Goal: Use online tool/utility: Utilize a website feature to perform a specific function

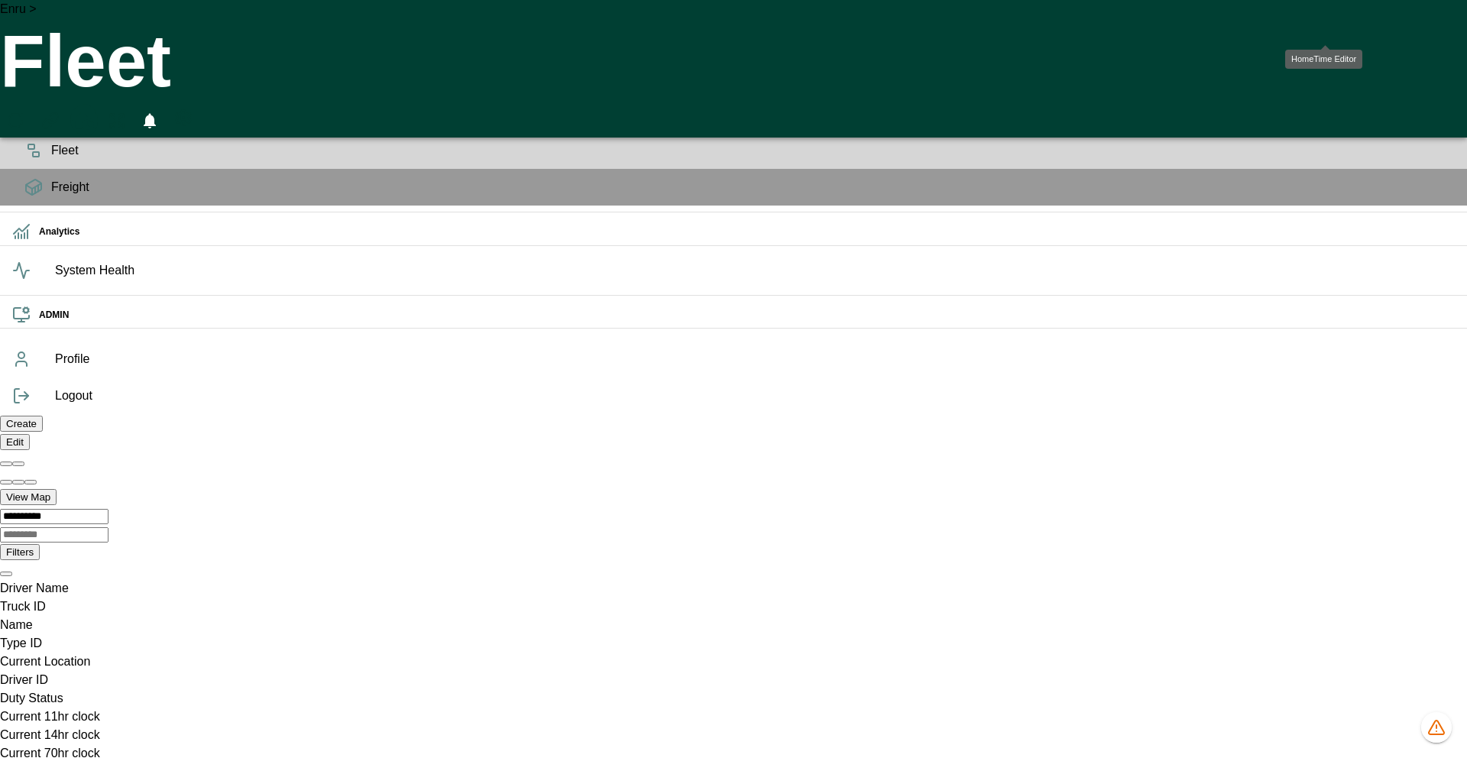
click at [94, 112] on icon "HomeTime Editor" at bounding box center [83, 122] width 22 height 20
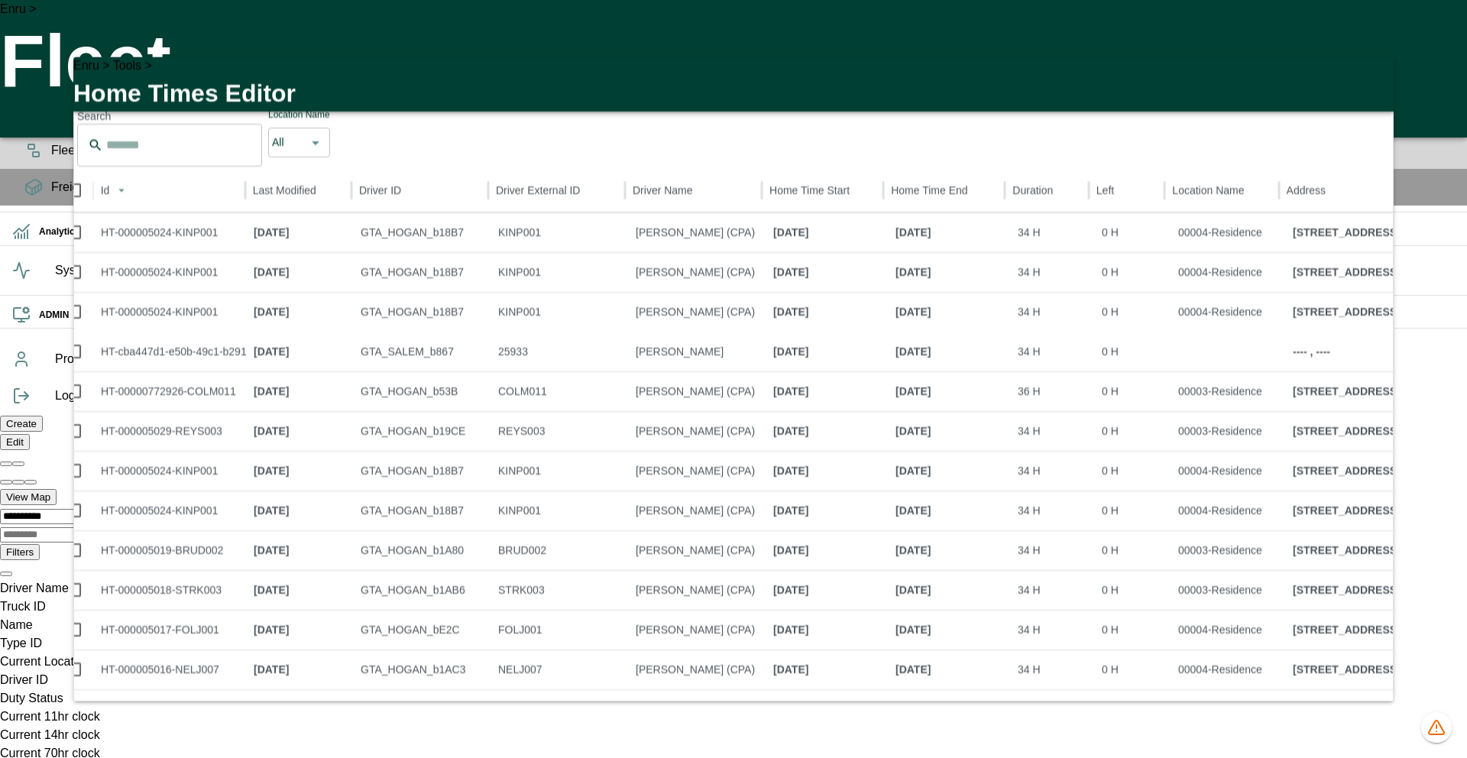
click at [1367, 76] on icon "button" at bounding box center [1372, 78] width 11 height 11
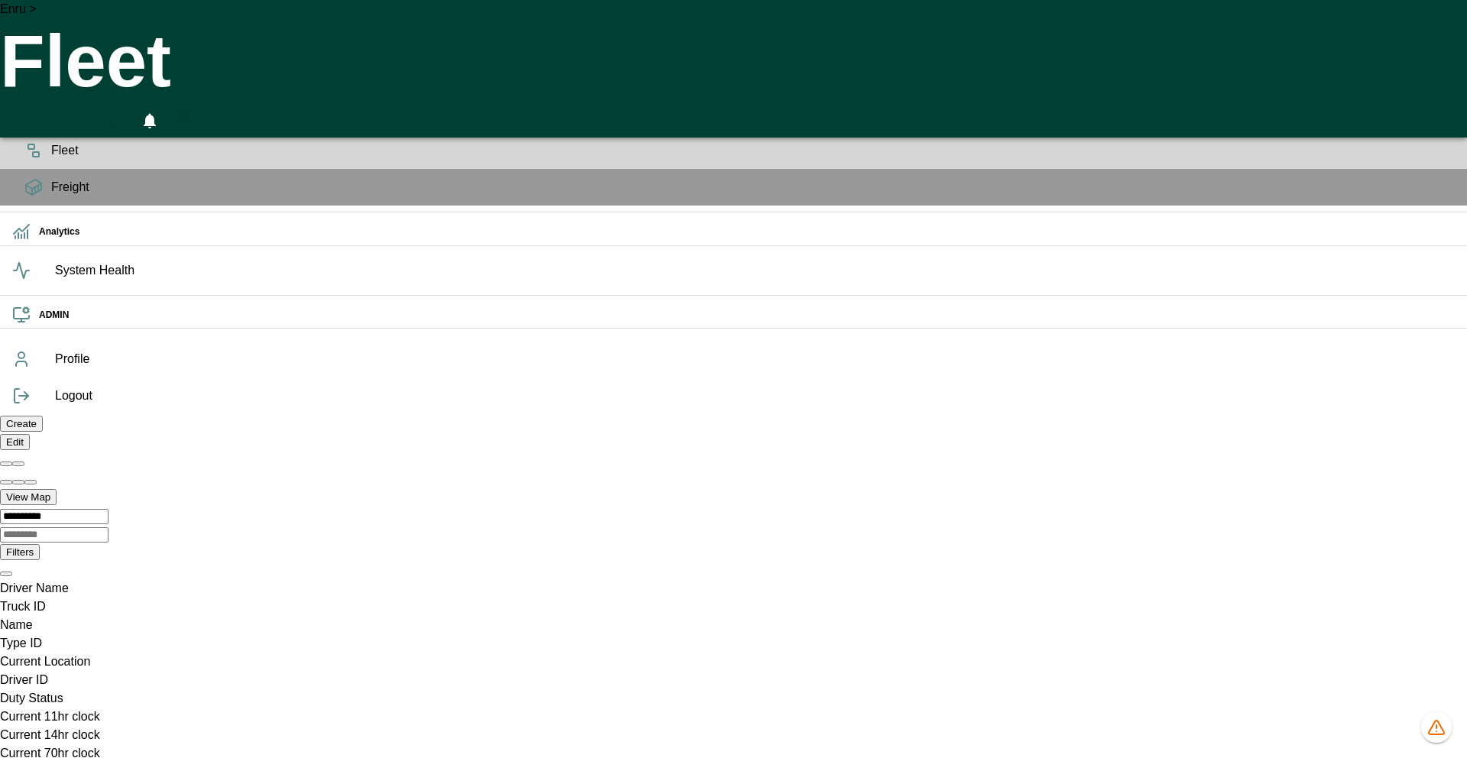
click at [96, 112] on icon "HomeTime Editor" at bounding box center [84, 124] width 24 height 24
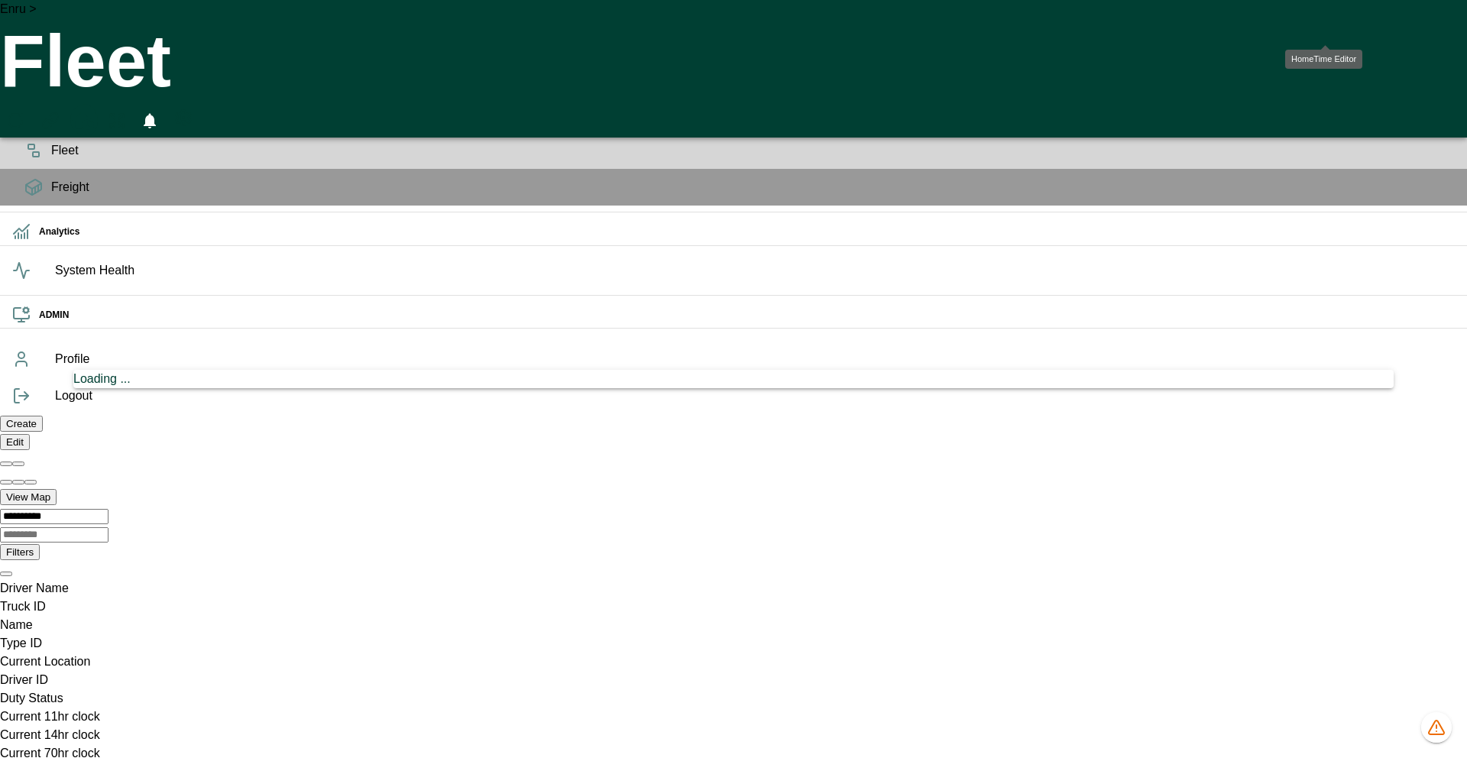
click at [96, 112] on icon "HomeTime Editor" at bounding box center [84, 124] width 24 height 24
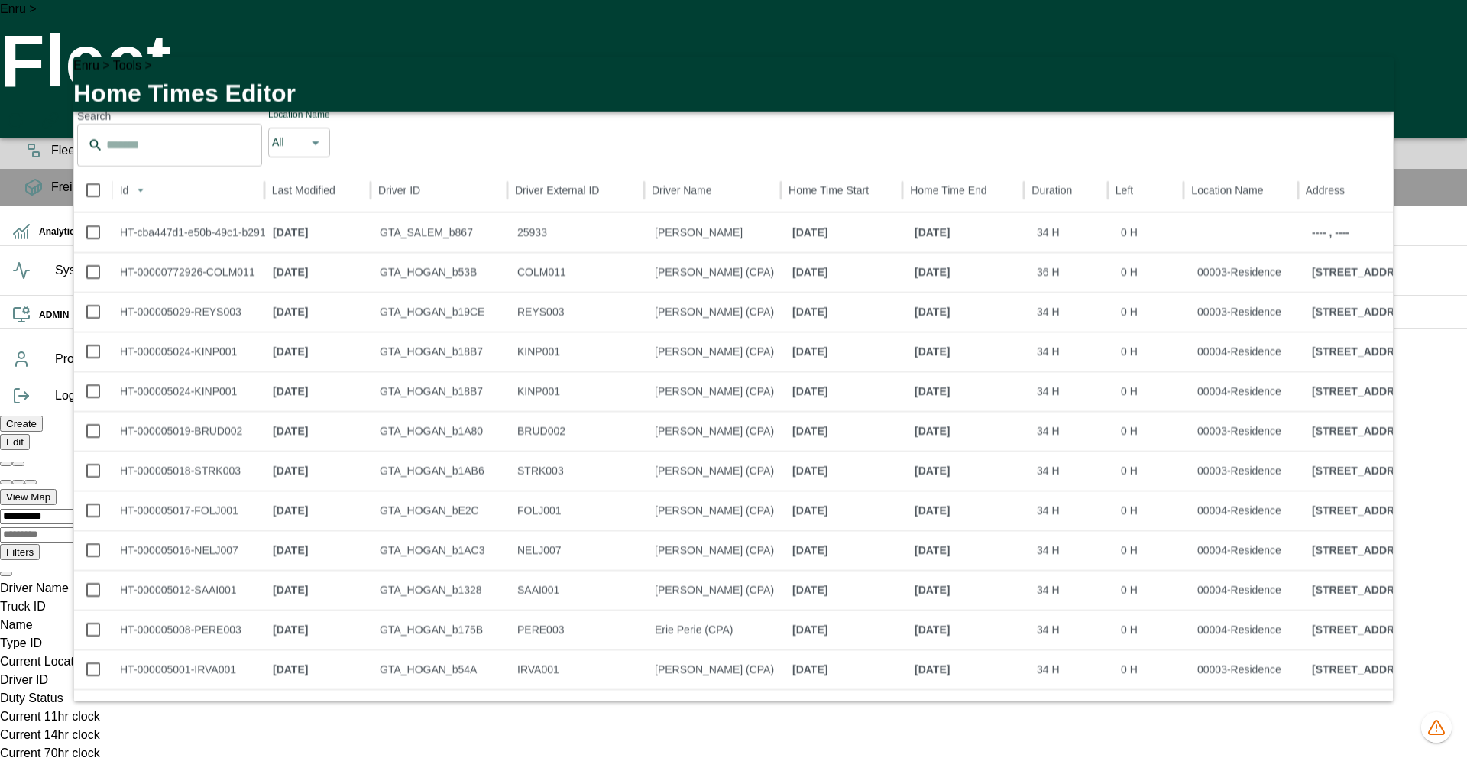
click at [1367, 81] on icon "button" at bounding box center [1373, 78] width 18 height 18
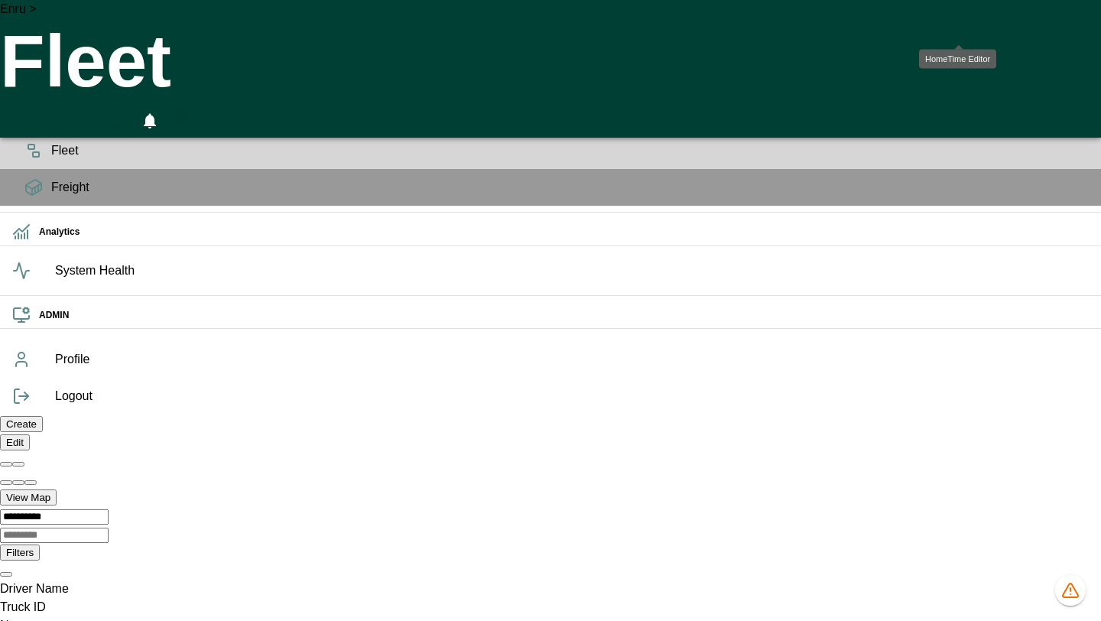
click at [94, 112] on icon "HomeTime Editor" at bounding box center [83, 122] width 22 height 20
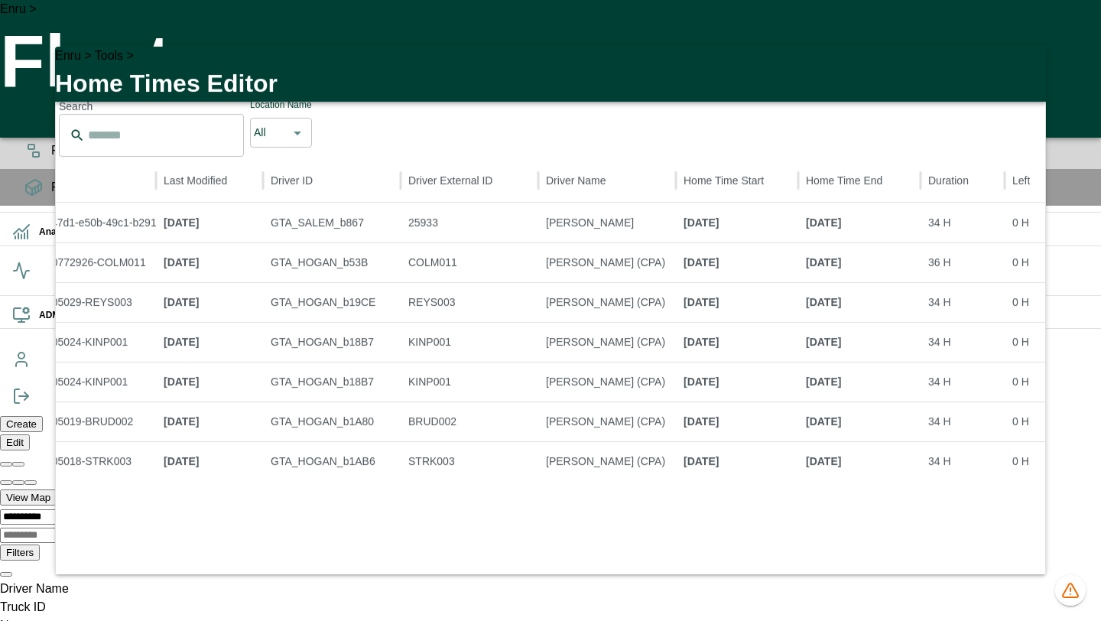
scroll to position [0, 101]
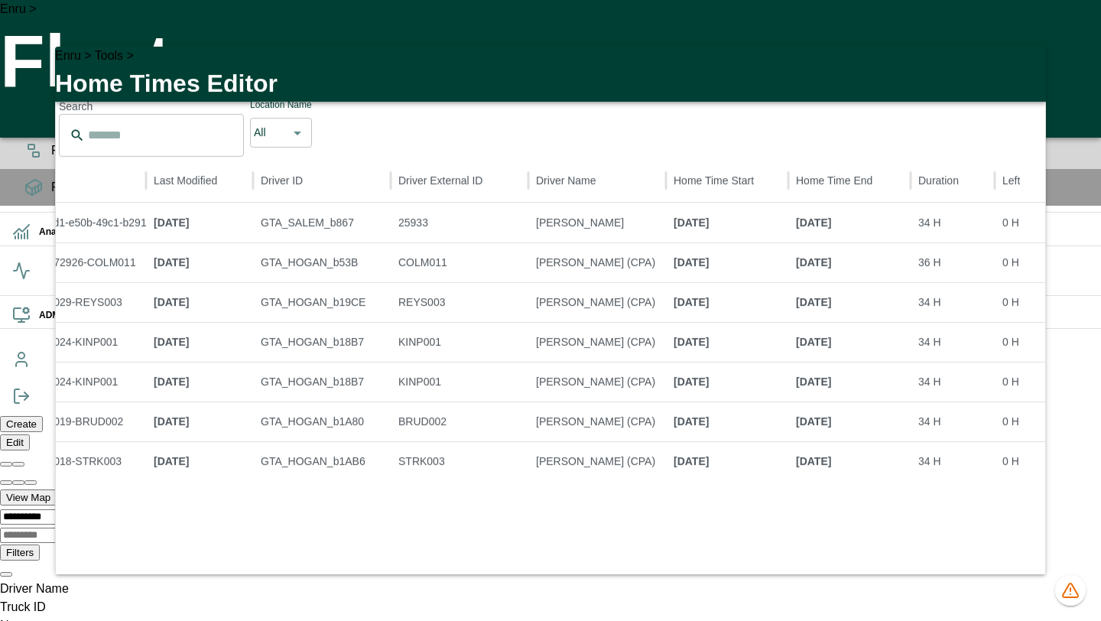
click at [1026, 70] on icon "button" at bounding box center [1024, 68] width 18 height 18
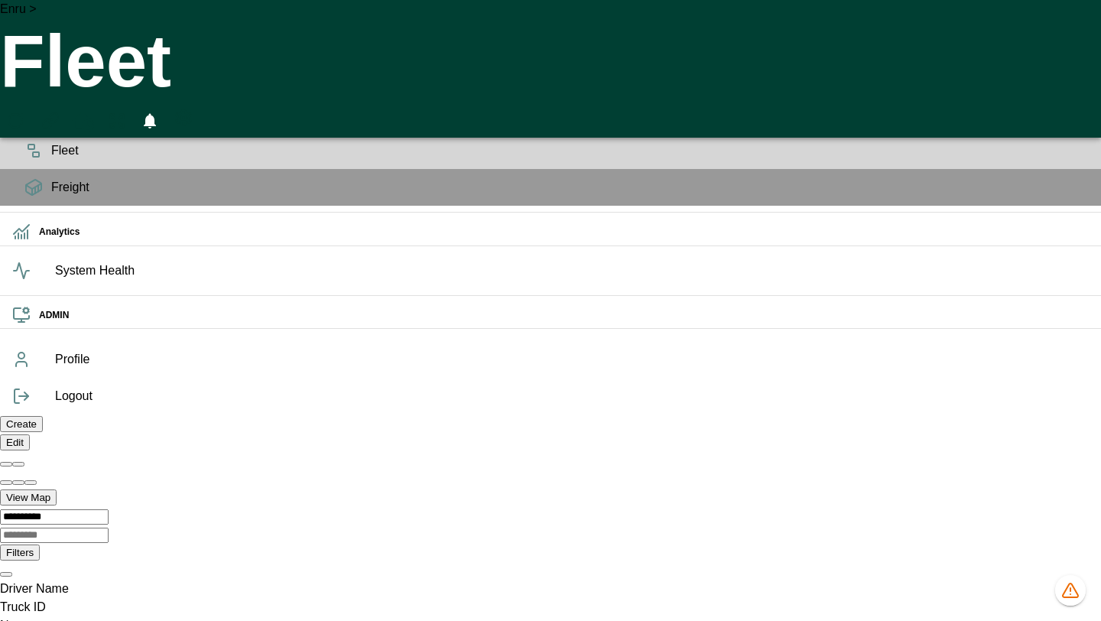
click at [94, 112] on icon "HomeTime Editor" at bounding box center [83, 122] width 22 height 20
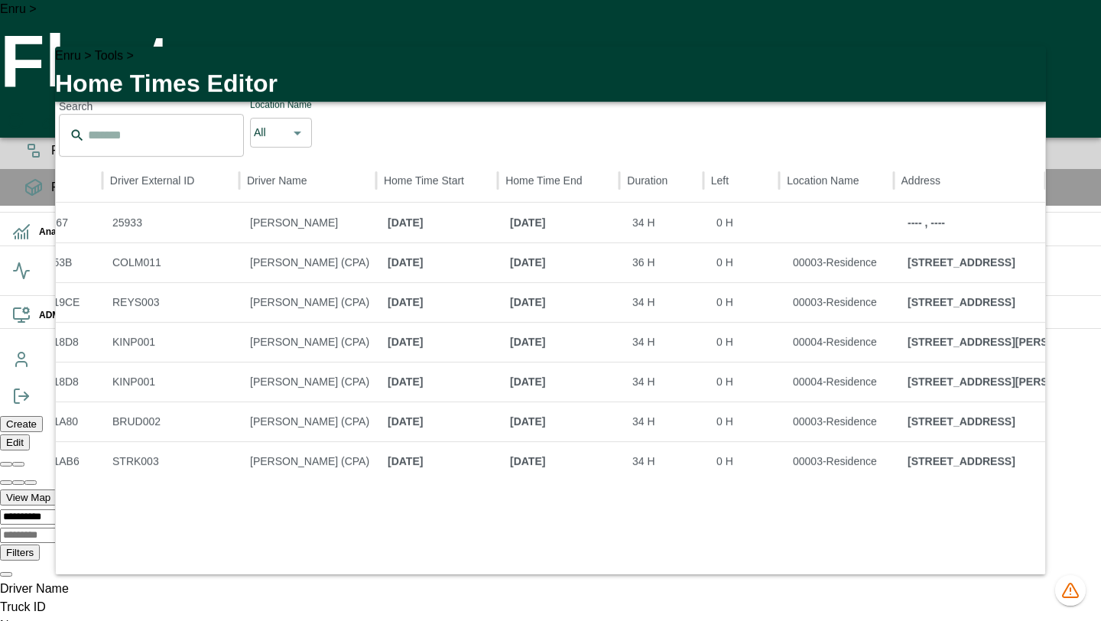
scroll to position [0, 387]
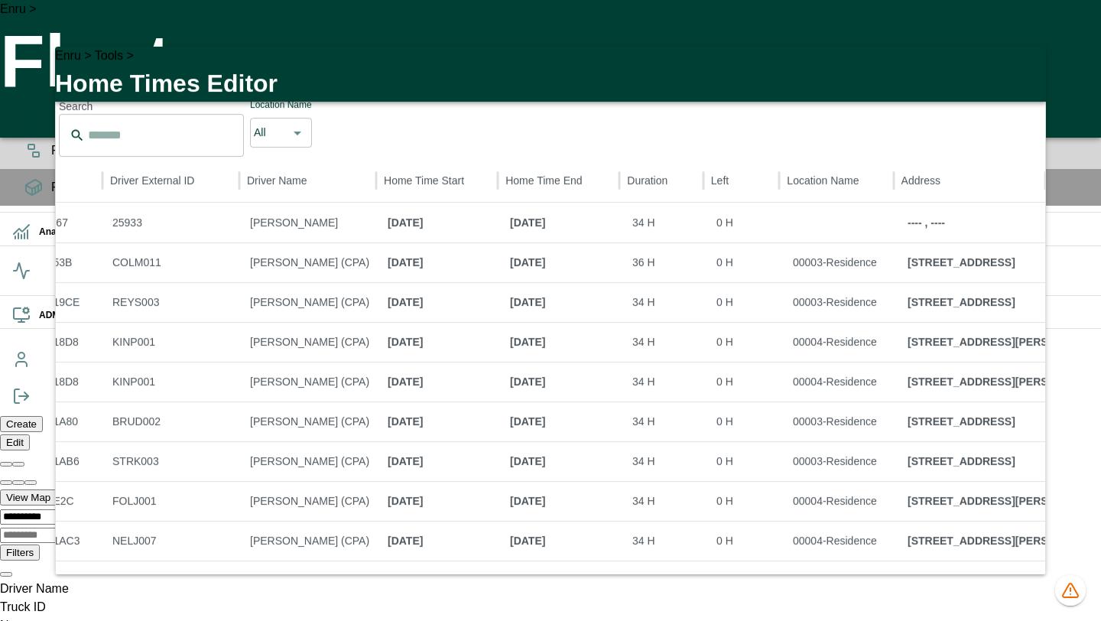
click at [1035, 67] on button "button" at bounding box center [1024, 68] width 31 height 31
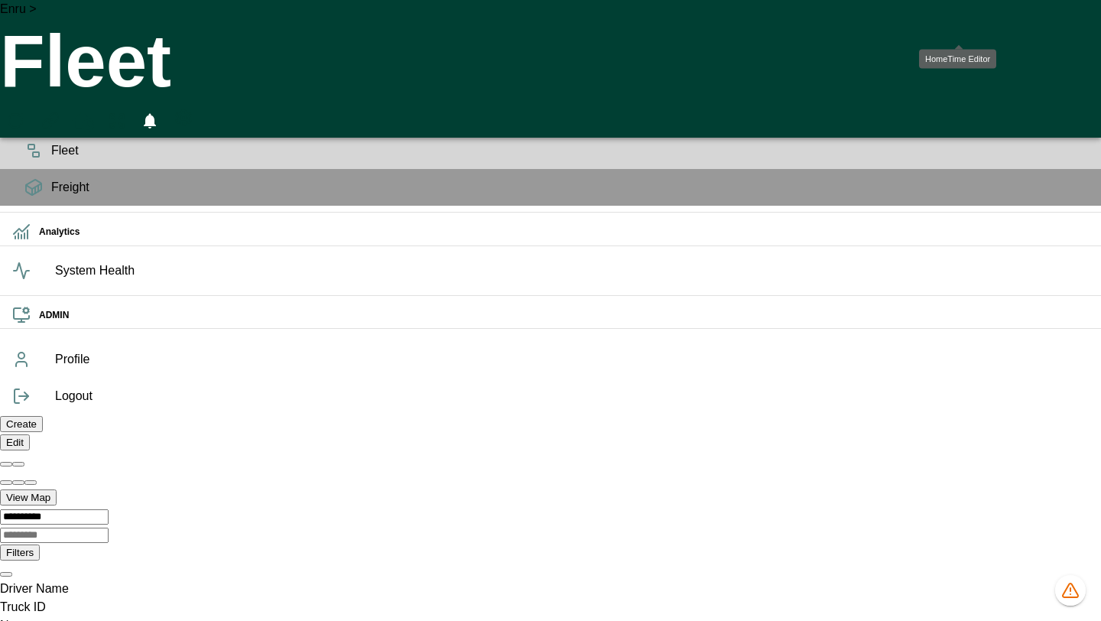
click at [96, 112] on icon "HomeTime Editor" at bounding box center [84, 124] width 24 height 24
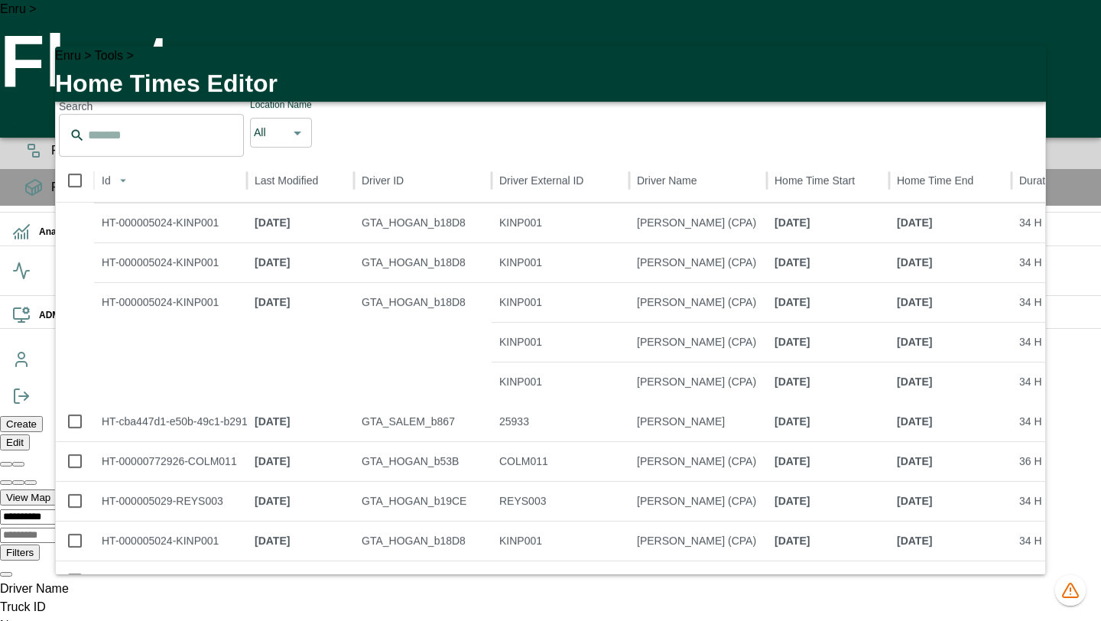
click at [1019, 73] on icon "button" at bounding box center [1024, 68] width 18 height 18
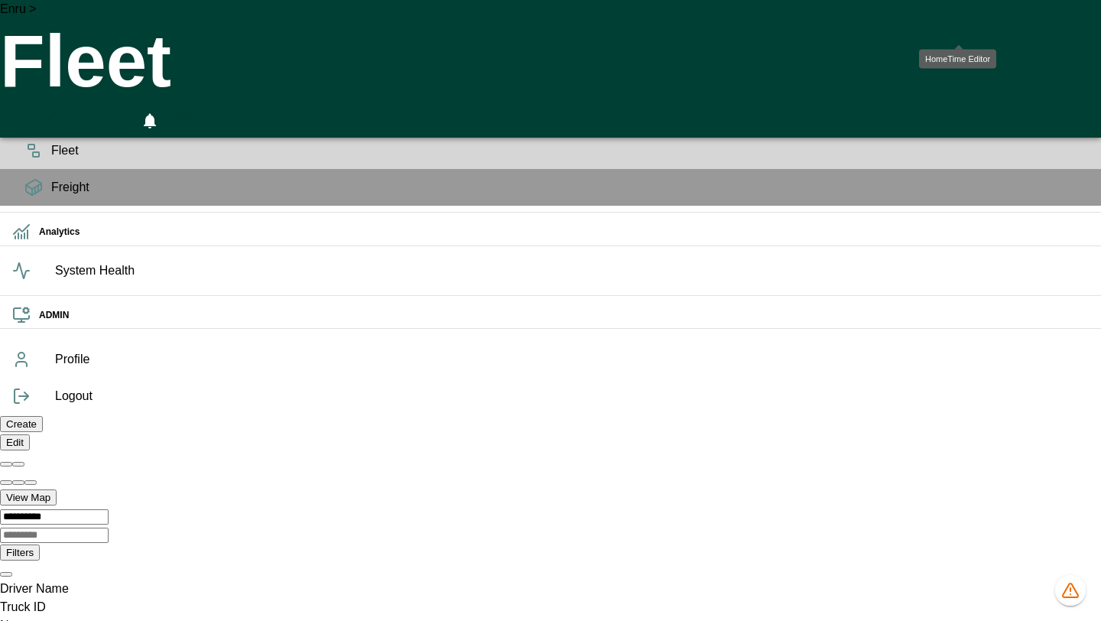
click at [94, 112] on icon "HomeTime Editor" at bounding box center [83, 122] width 22 height 20
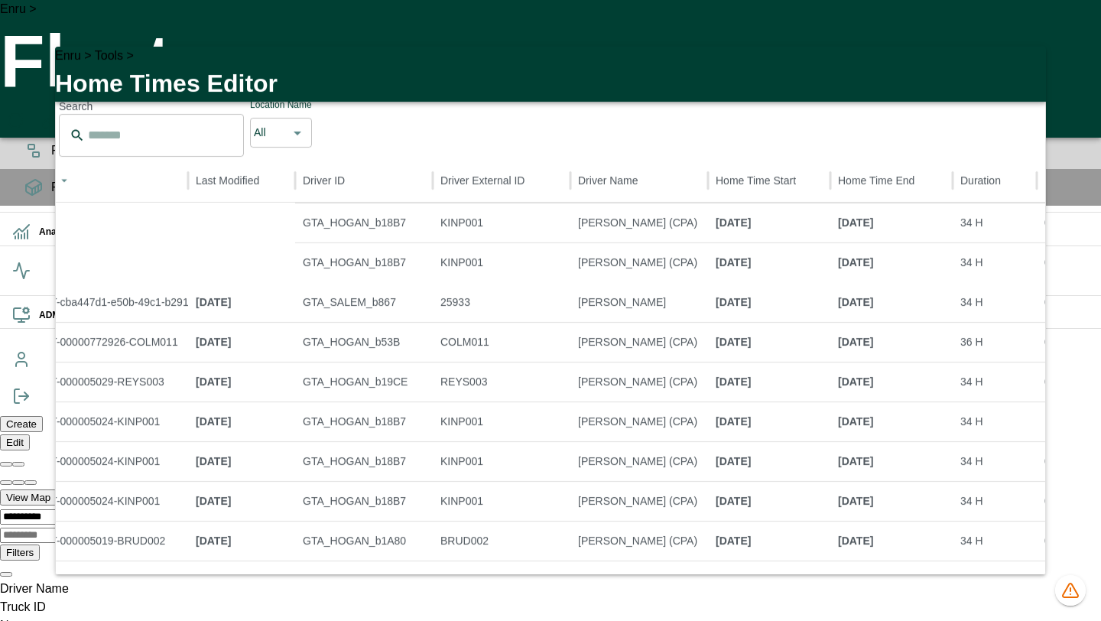
click at [1020, 73] on icon "button" at bounding box center [1024, 68] width 11 height 11
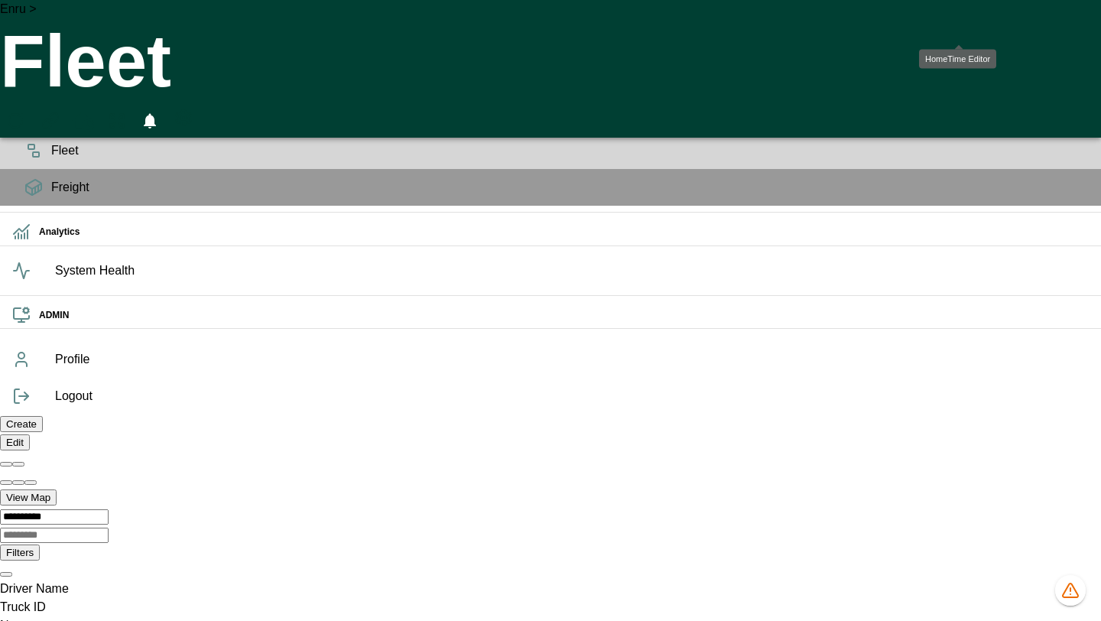
click at [94, 112] on icon "HomeTime Editor" at bounding box center [83, 122] width 22 height 20
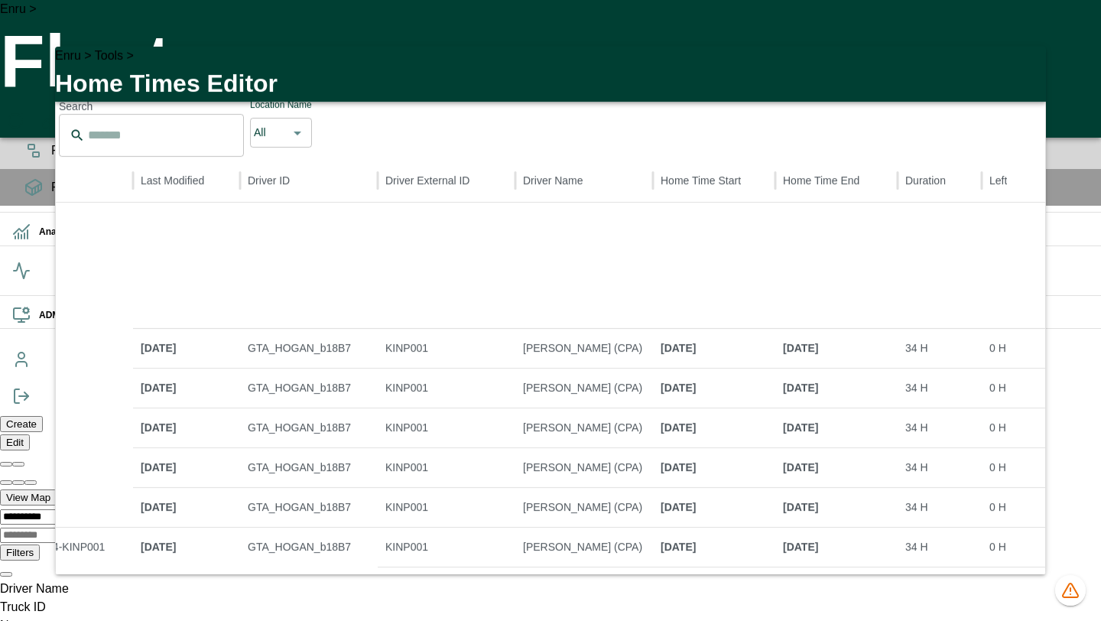
click at [1031, 70] on icon "button" at bounding box center [1024, 68] width 18 height 18
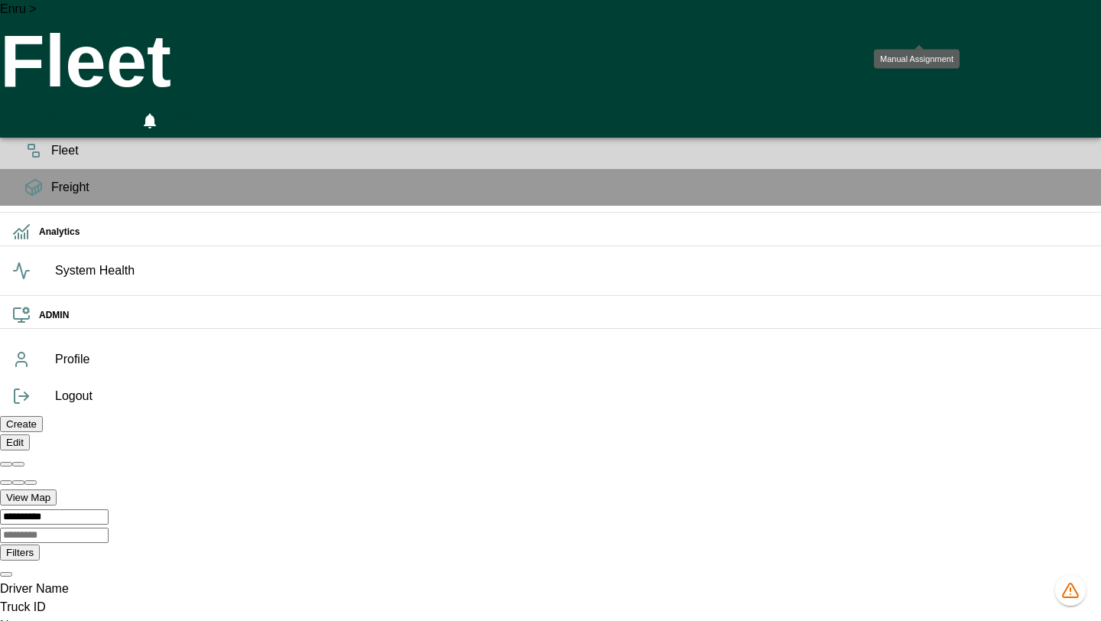
click at [94, 112] on icon "HomeTime Editor" at bounding box center [83, 122] width 22 height 20
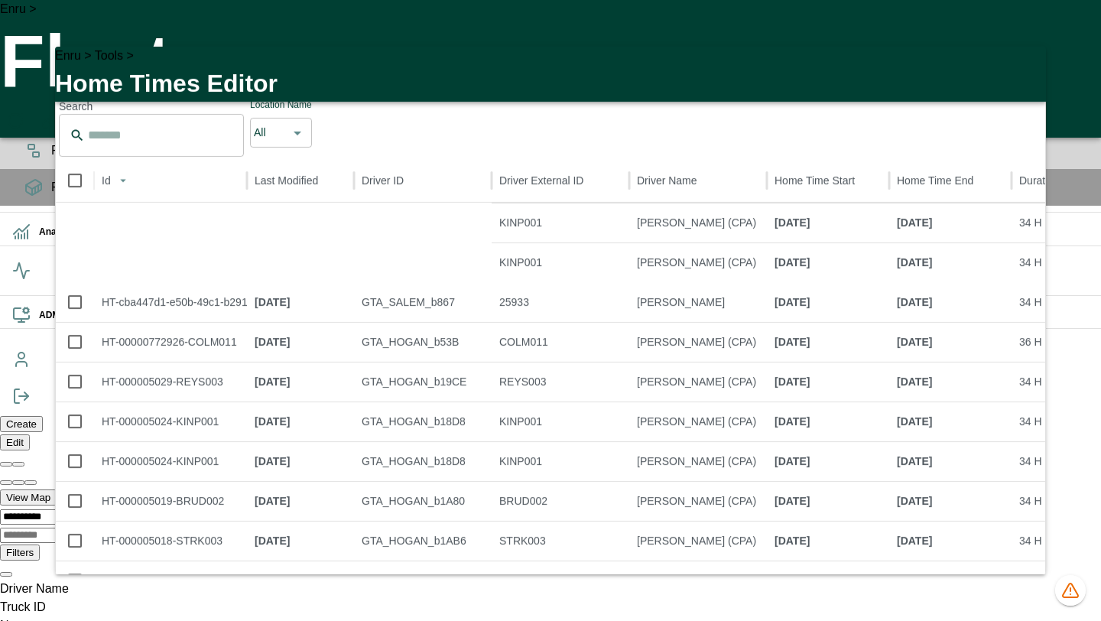
click at [1020, 76] on icon "button" at bounding box center [1024, 68] width 18 height 18
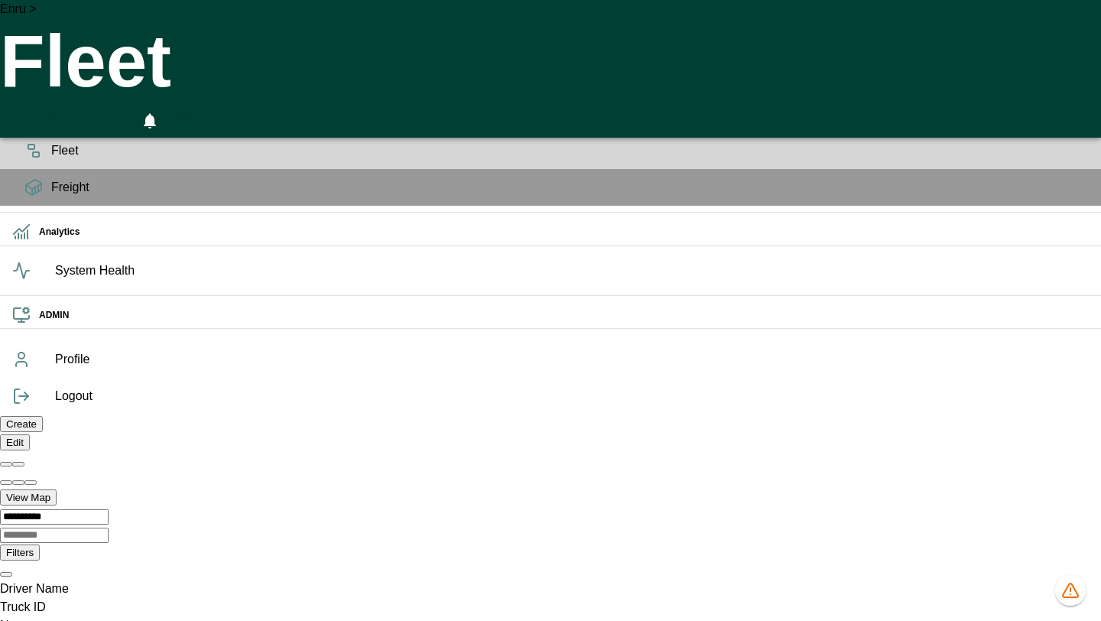
click at [738, 19] on div "Enru > Fleet 0" at bounding box center [550, 69] width 1101 height 138
click at [96, 112] on icon "HomeTime Editor" at bounding box center [84, 124] width 24 height 24
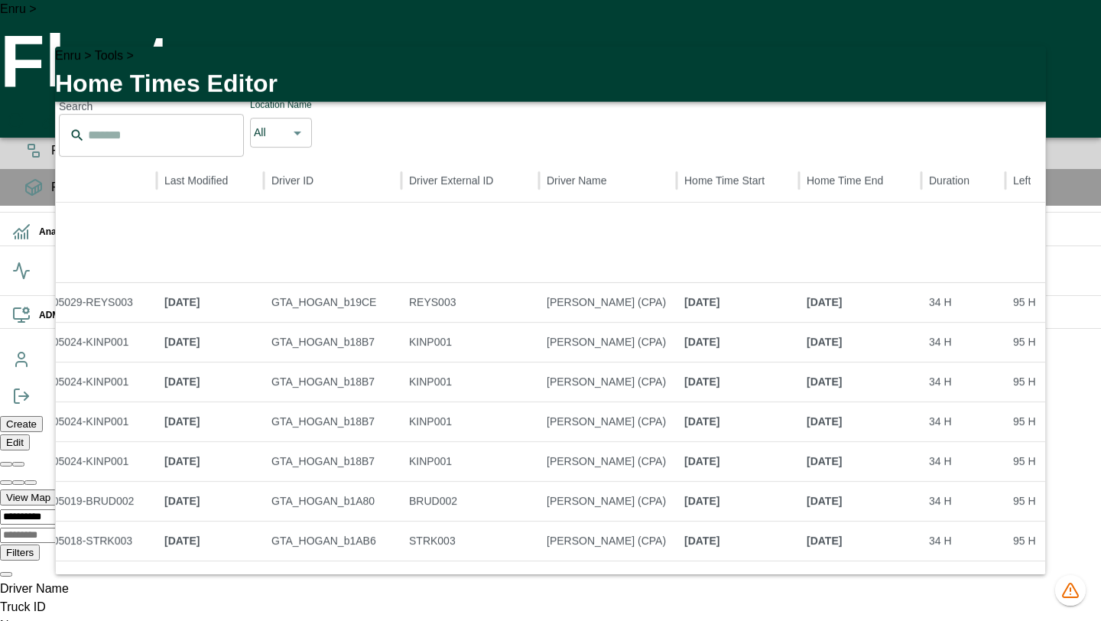
scroll to position [0, 171]
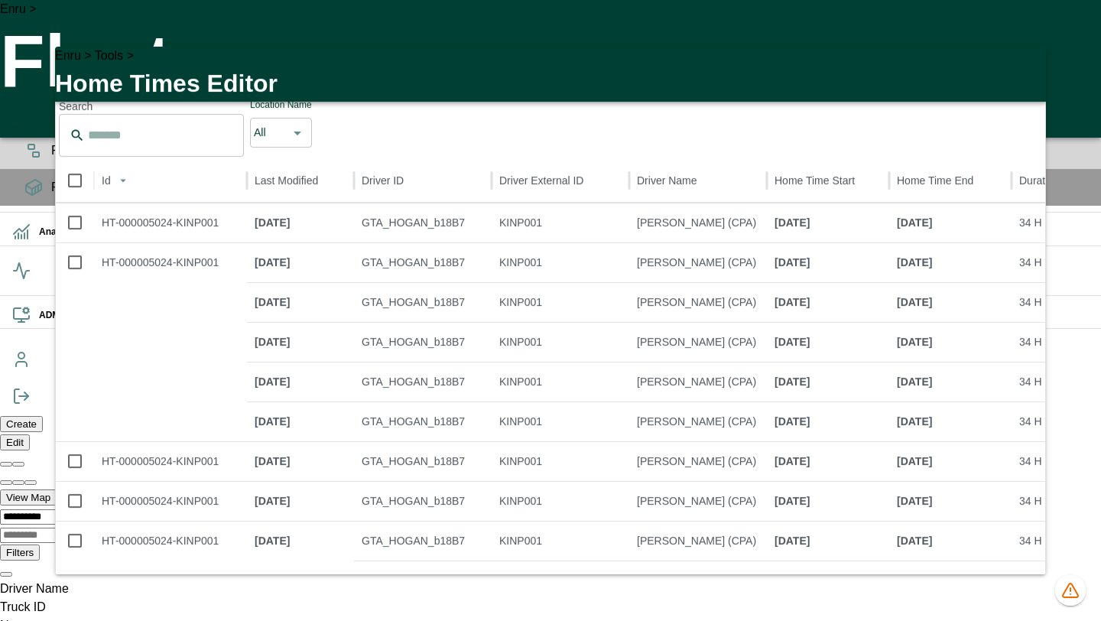
click at [1020, 72] on icon "button" at bounding box center [1024, 68] width 11 height 11
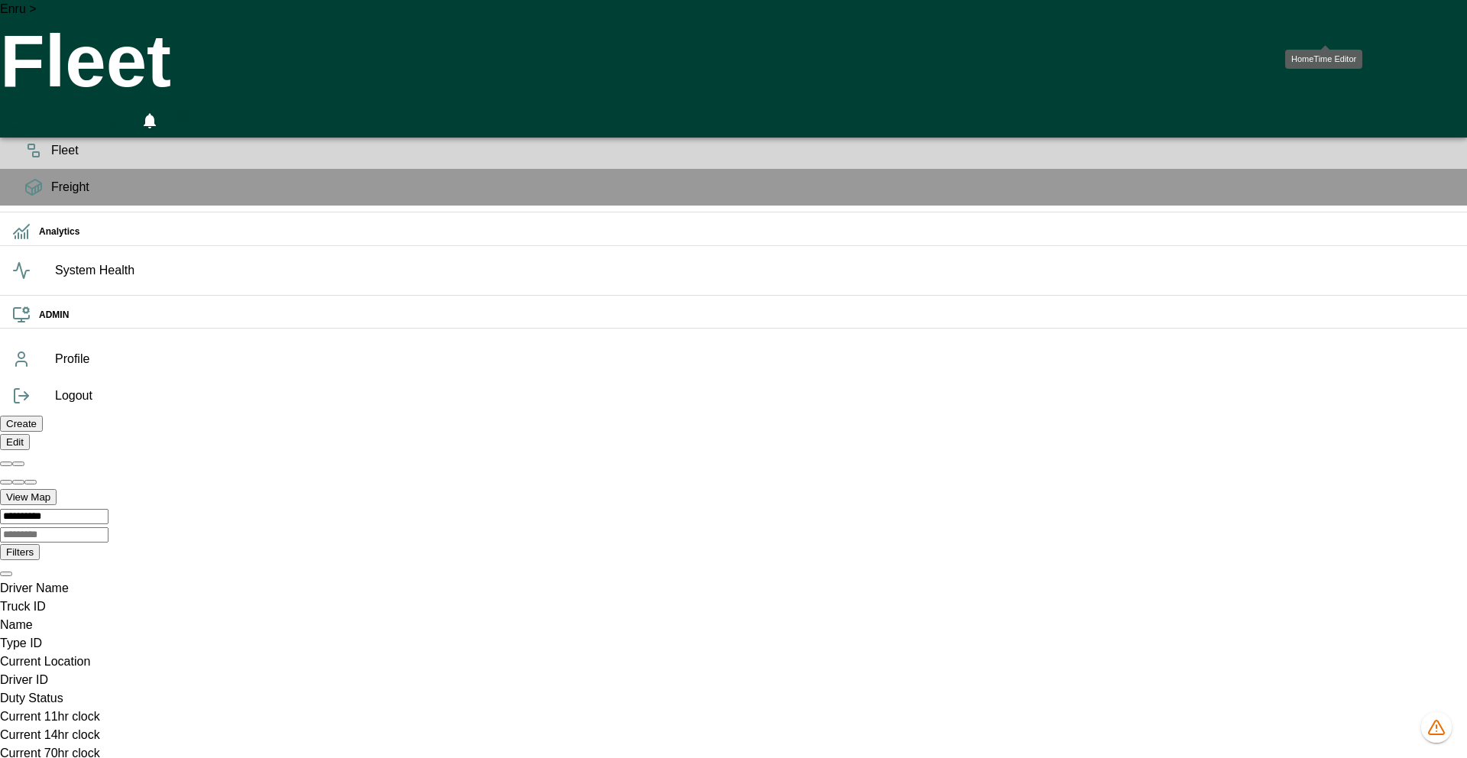
click at [94, 112] on icon "HomeTime Editor" at bounding box center [83, 122] width 22 height 20
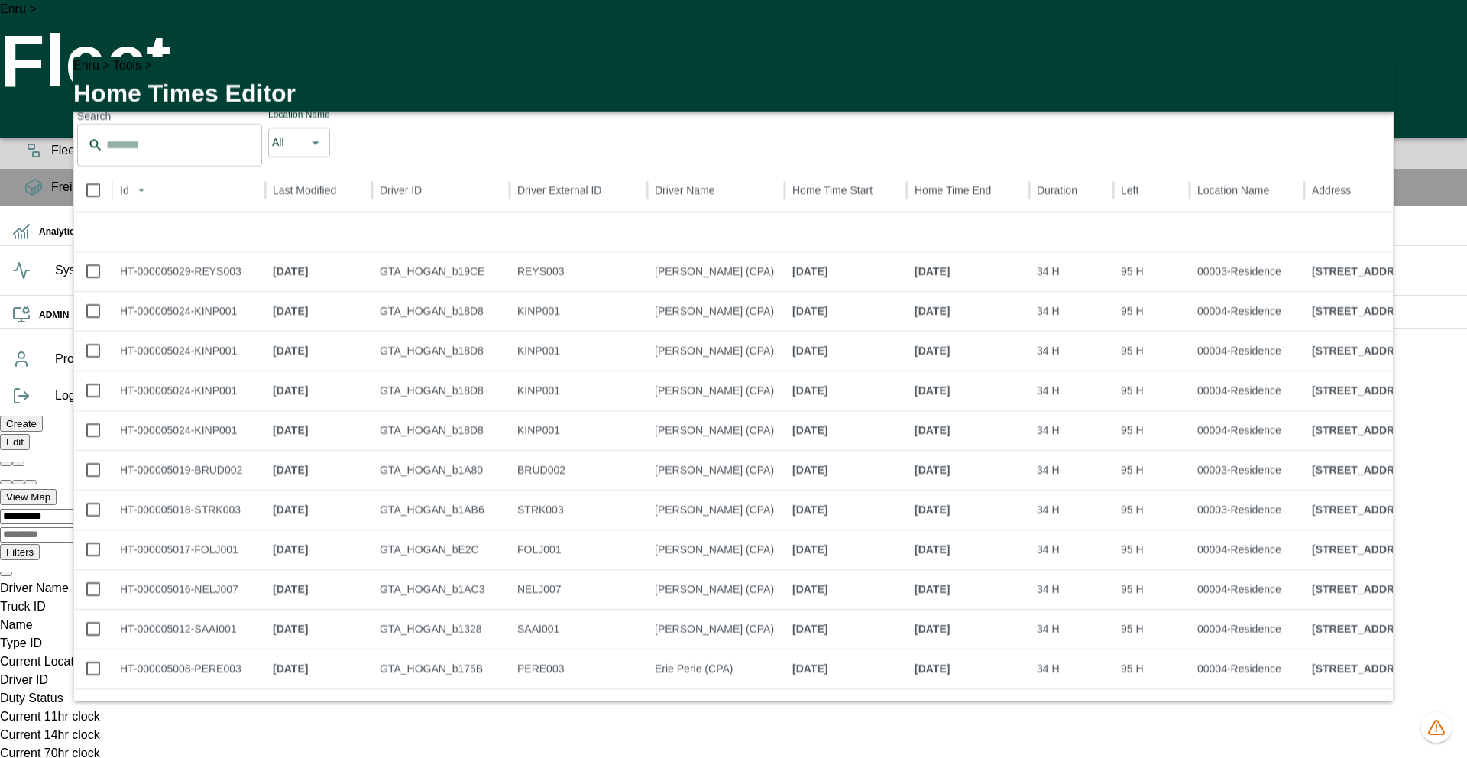
scroll to position [464, 0]
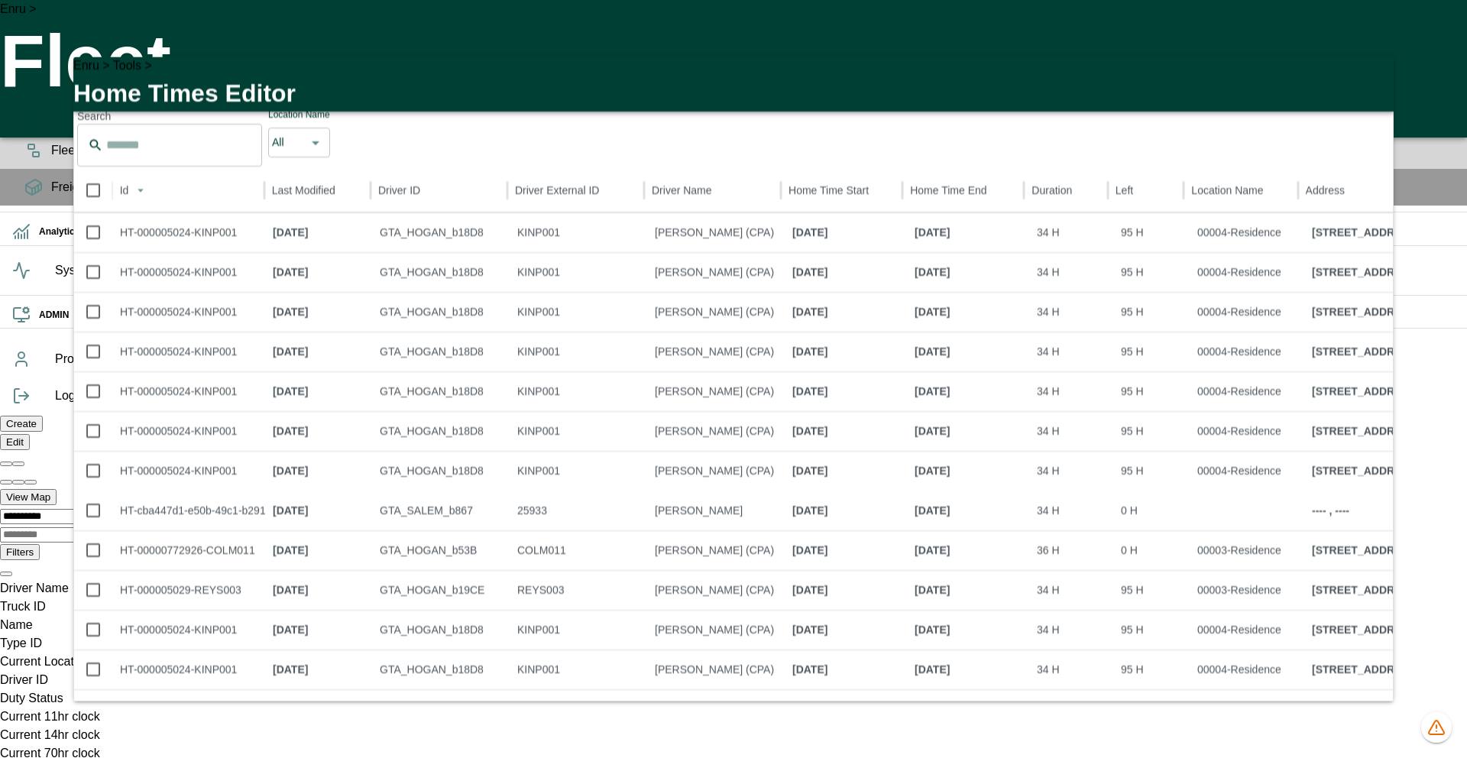
click at [1100, 75] on icon "button" at bounding box center [1373, 78] width 18 height 18
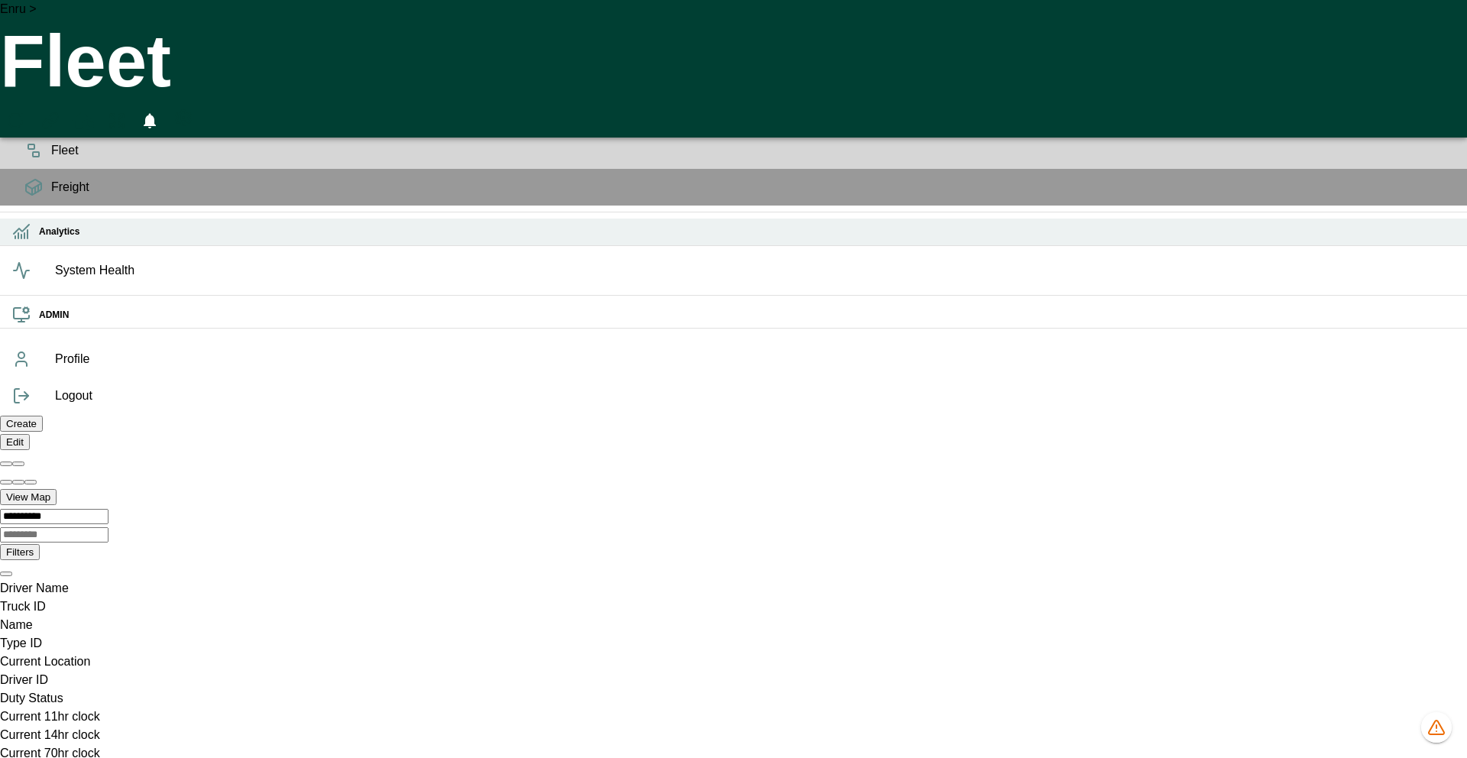
click at [15, 238] on icon at bounding box center [15, 237] width 0 height 2
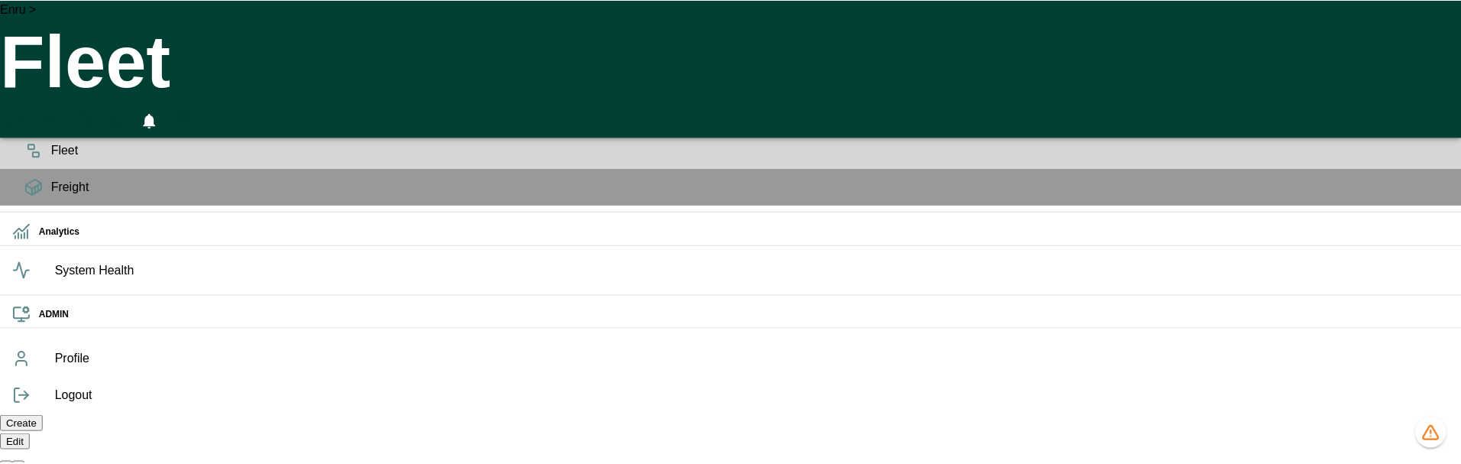
scroll to position [9, 0]
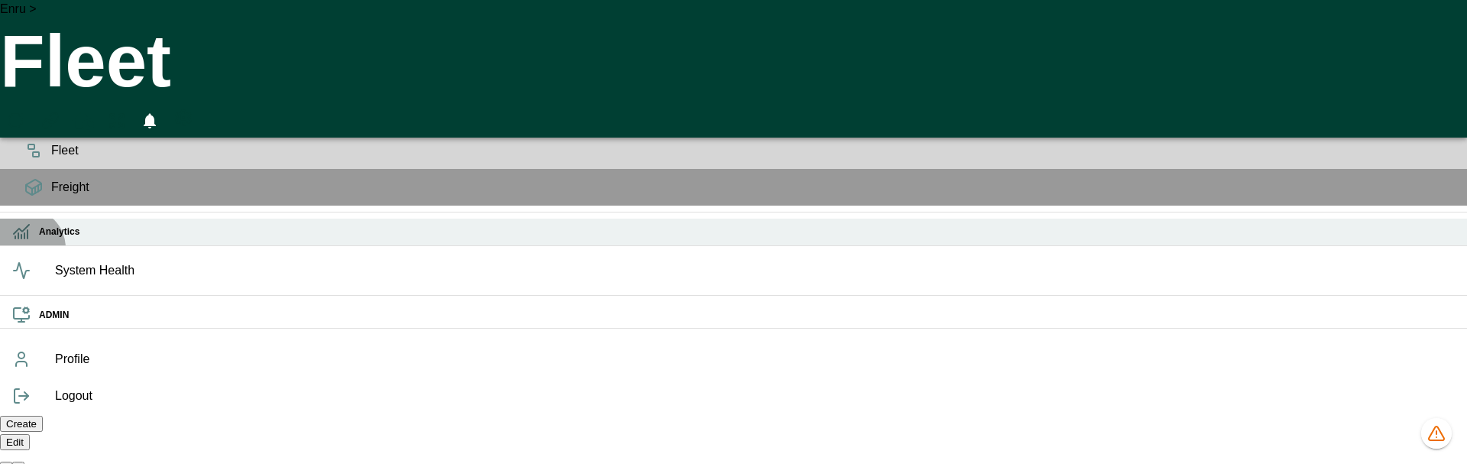
click at [39, 239] on h6 "Analytics" at bounding box center [747, 232] width 1416 height 15
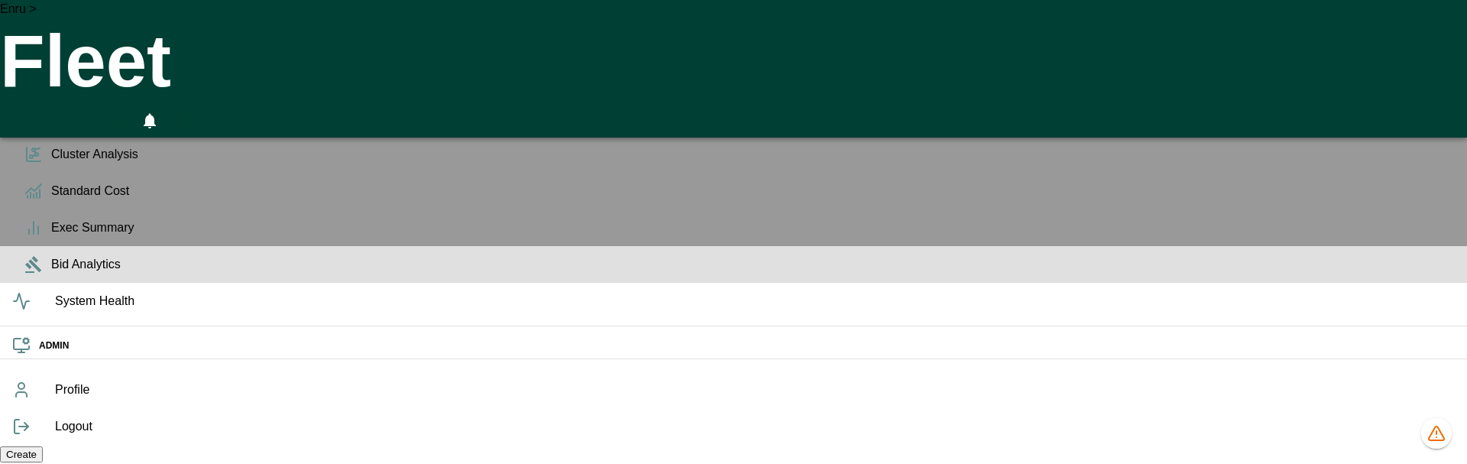
click at [51, 274] on span "Bid Analytics" at bounding box center [753, 264] width 1404 height 18
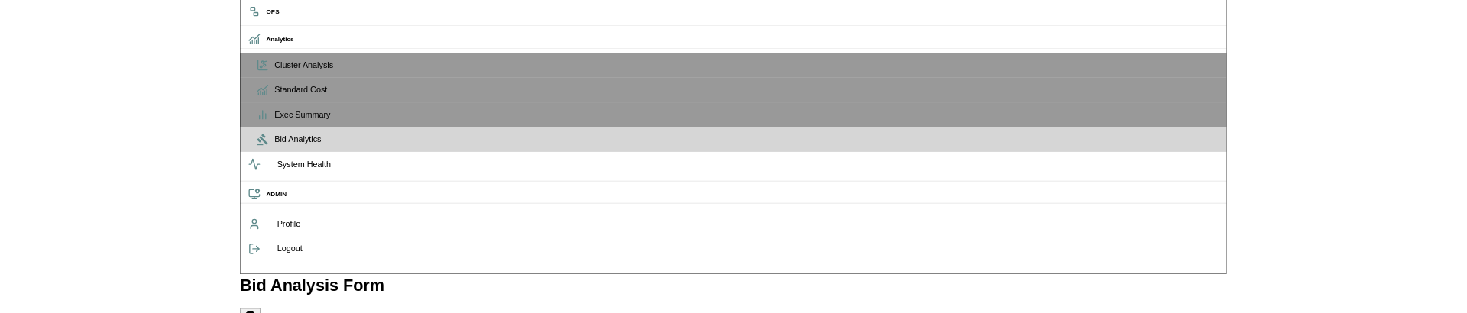
scroll to position [105, 0]
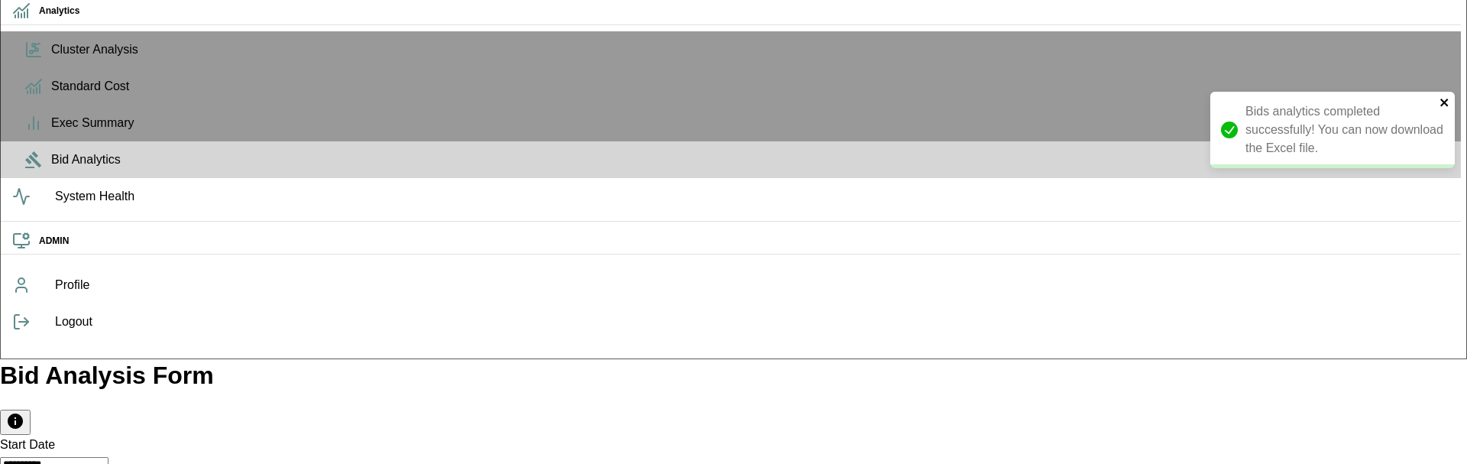
click at [1443, 103] on icon "close" at bounding box center [1445, 103] width 8 height 8
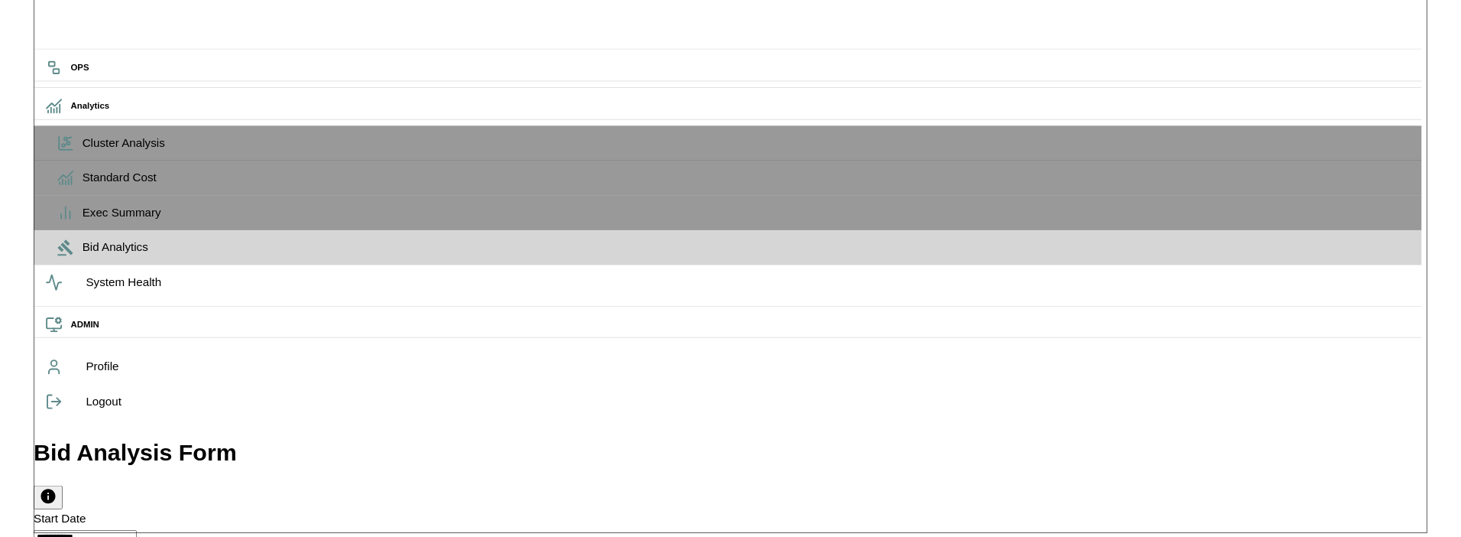
scroll to position [0, 0]
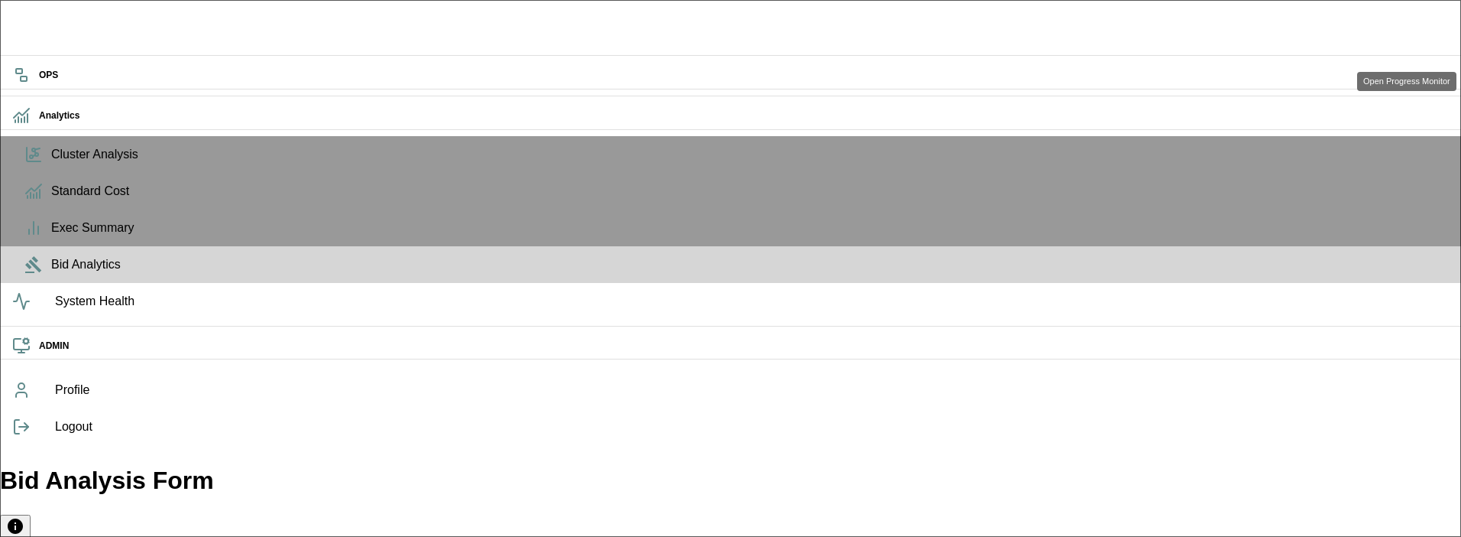
click at [23, 518] on icon "Open Progress Monitor" at bounding box center [15, 525] width 15 height 15
